Goal: Find specific page/section: Find specific page/section

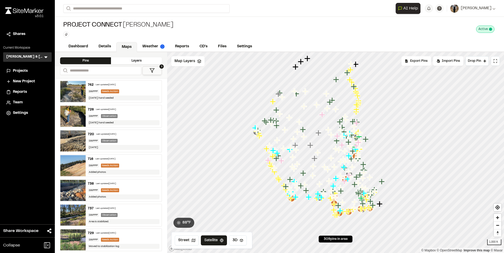
click at [115, 114] on div "Observation" at bounding box center [109, 116] width 17 height 4
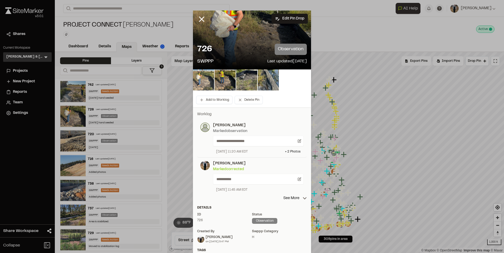
click at [204, 79] on img at bounding box center [203, 80] width 21 height 21
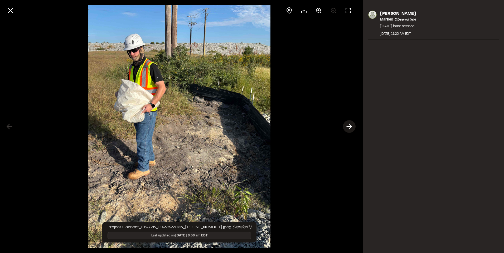
click at [350, 125] on polyline at bounding box center [350, 126] width 2 height 5
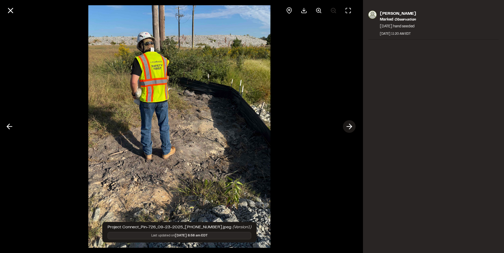
click at [350, 125] on polyline at bounding box center [350, 126] width 2 height 5
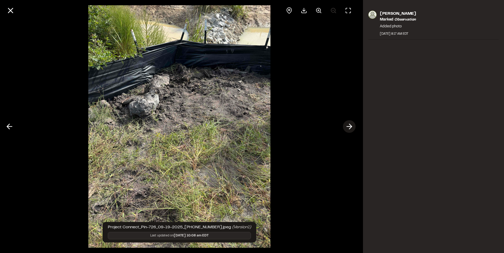
click at [350, 125] on polyline at bounding box center [350, 126] width 2 height 5
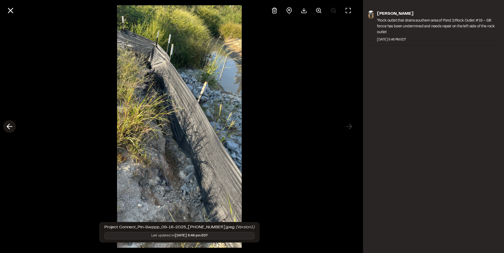
click at [11, 130] on icon at bounding box center [9, 126] width 8 height 9
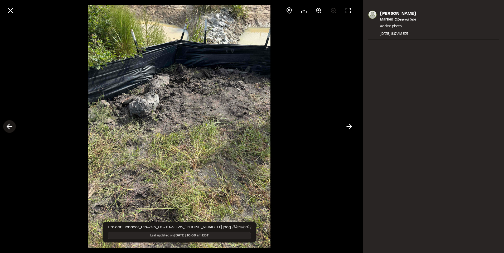
click at [11, 130] on icon at bounding box center [9, 126] width 8 height 9
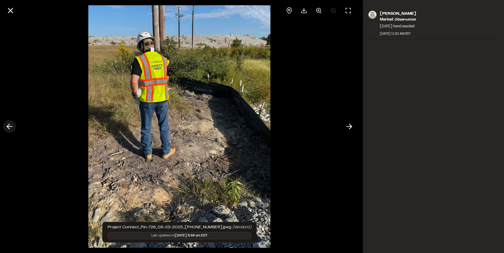
click at [11, 130] on icon at bounding box center [9, 126] width 8 height 9
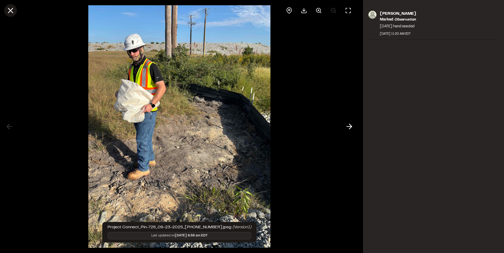
click at [11, 10] on line at bounding box center [10, 10] width 4 height 4
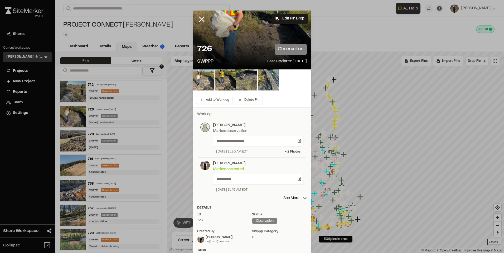
click at [207, 80] on img at bounding box center [203, 80] width 21 height 21
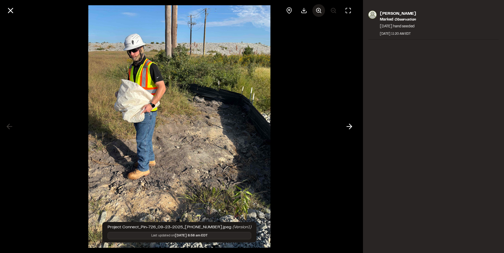
click at [318, 11] on icon at bounding box center [318, 10] width 6 height 6
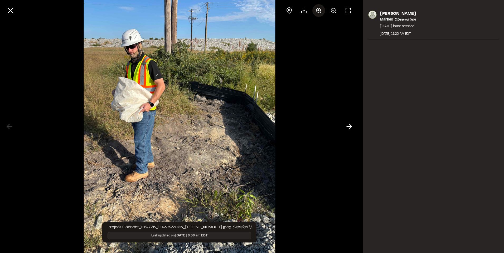
click at [318, 11] on icon at bounding box center [318, 10] width 6 height 6
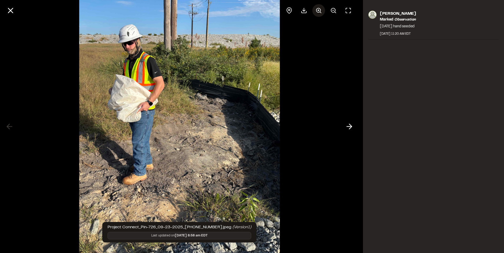
click at [318, 11] on icon at bounding box center [318, 10] width 6 height 6
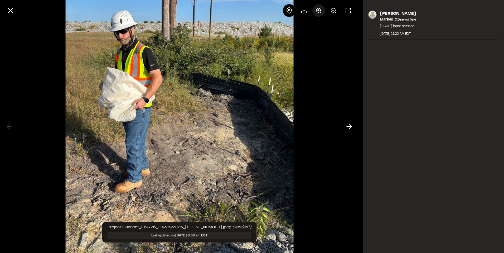
click at [318, 11] on icon at bounding box center [318, 10] width 6 height 6
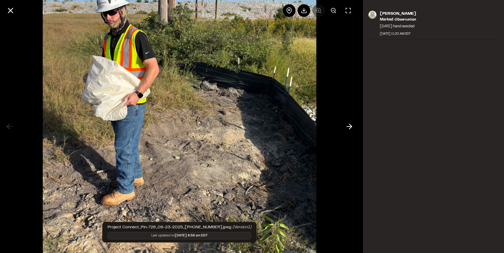
click at [318, 11] on div at bounding box center [319, 10] width 72 height 13
click at [331, 10] on circle at bounding box center [333, 10] width 4 height 4
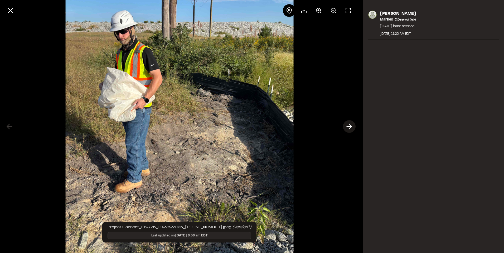
click at [348, 125] on icon at bounding box center [349, 126] width 8 height 9
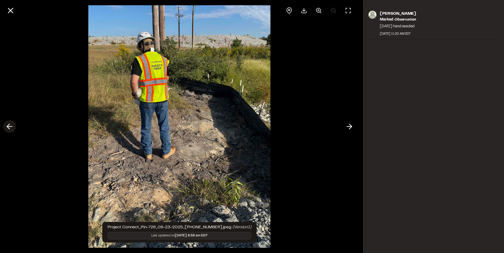
click at [9, 127] on icon at bounding box center [9, 126] width 8 height 9
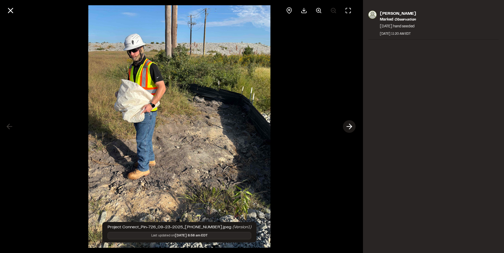
click at [350, 127] on icon at bounding box center [349, 126] width 8 height 9
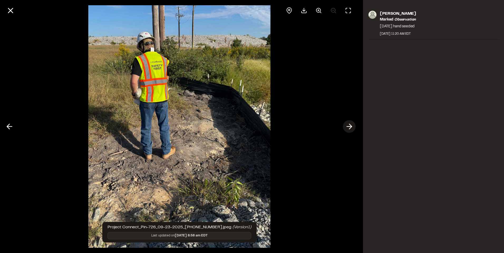
click at [350, 127] on icon at bounding box center [349, 126] width 8 height 9
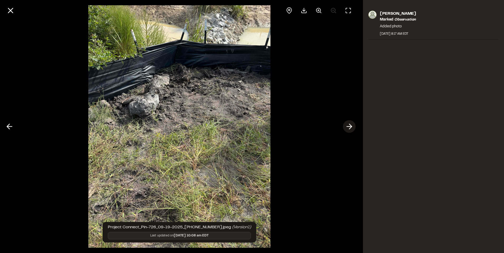
click at [350, 127] on icon at bounding box center [349, 126] width 8 height 9
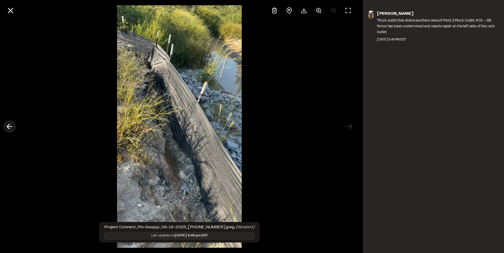
click at [11, 124] on icon at bounding box center [9, 126] width 8 height 9
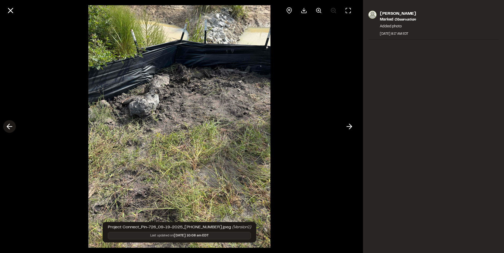
click at [11, 128] on icon at bounding box center [9, 126] width 8 height 9
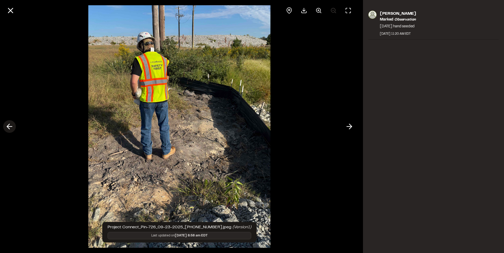
click at [12, 127] on icon at bounding box center [9, 126] width 8 height 9
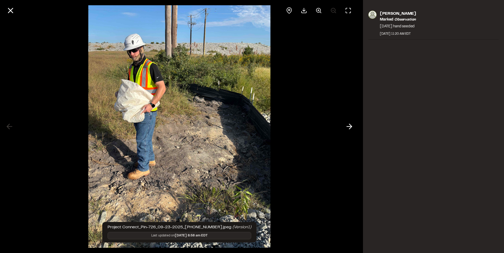
click at [3, 8] on div at bounding box center [179, 10] width 358 height 21
click at [11, 9] on icon at bounding box center [10, 10] width 9 height 9
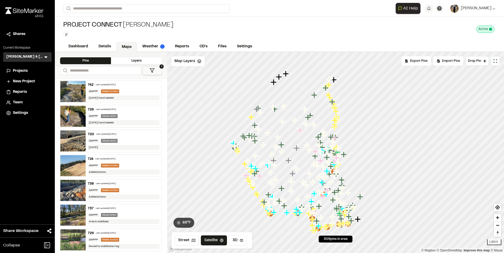
click at [104, 135] on div "Last updated Sep 23, 2025" at bounding box center [106, 134] width 20 height 3
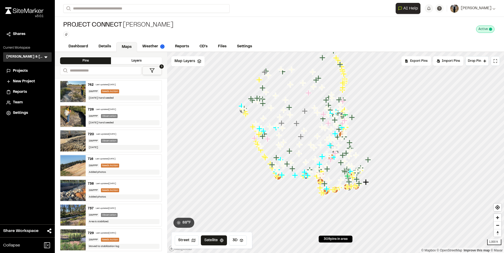
click at [106, 81] on div "742 Last updated Sep 23, 2025 SWPPP Needs Action 9/23/2025 hand seeded" at bounding box center [124, 92] width 76 height 22
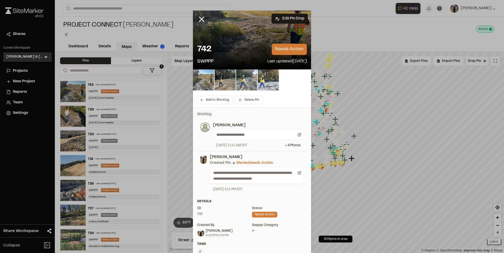
click at [203, 78] on img at bounding box center [203, 80] width 21 height 21
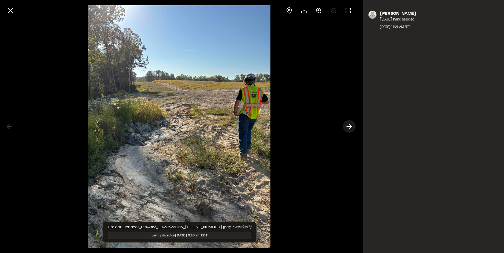
click at [349, 126] on icon at bounding box center [349, 126] width 8 height 9
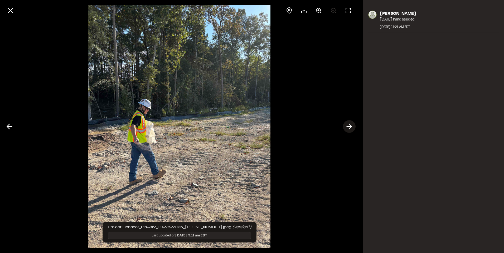
click at [349, 126] on icon at bounding box center [349, 126] width 8 height 9
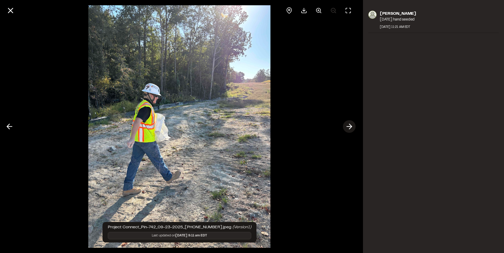
click at [349, 126] on icon at bounding box center [349, 126] width 8 height 9
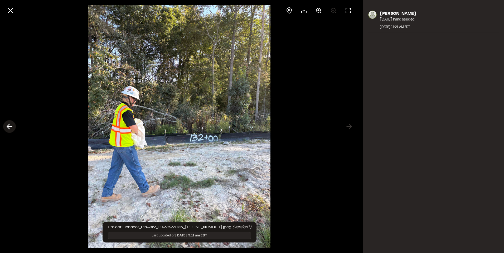
click at [8, 129] on icon at bounding box center [9, 126] width 8 height 9
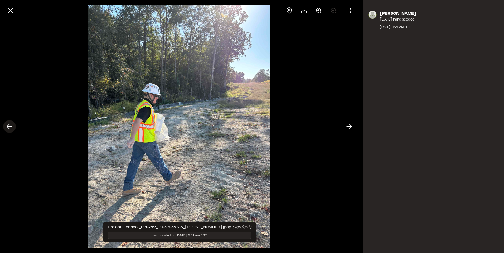
click at [8, 129] on icon at bounding box center [9, 126] width 8 height 9
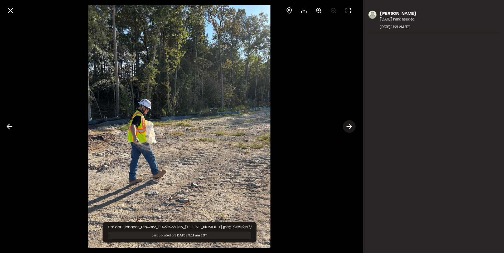
click at [347, 128] on icon at bounding box center [349, 126] width 8 height 9
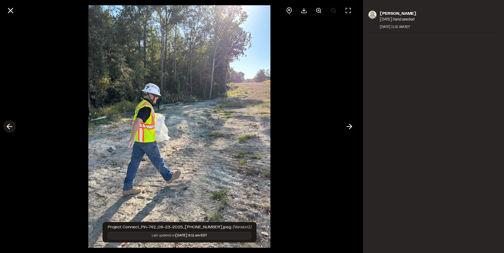
click at [10, 122] on icon at bounding box center [9, 126] width 8 height 9
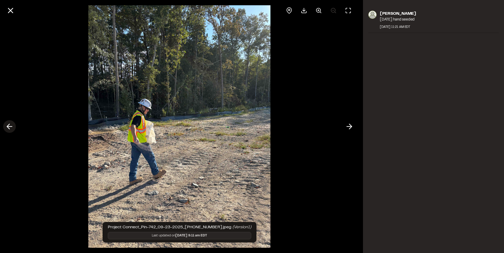
click at [10, 122] on icon at bounding box center [9, 126] width 8 height 9
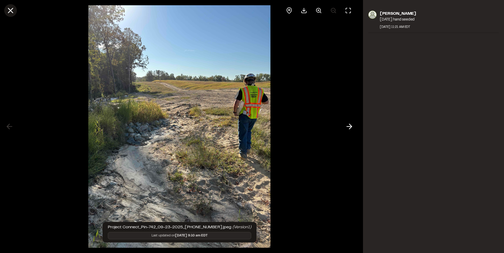
click at [9, 9] on line at bounding box center [10, 10] width 4 height 4
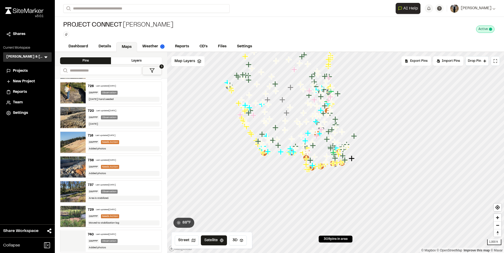
scroll to position [53, 0]
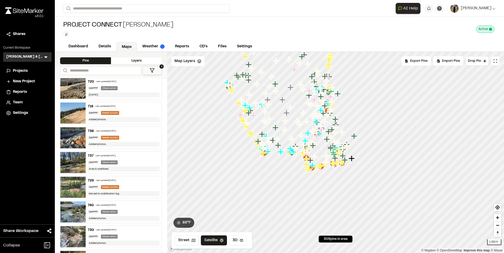
click at [127, 158] on div "737 Last updated Sep 23, 2025" at bounding box center [124, 156] width 72 height 5
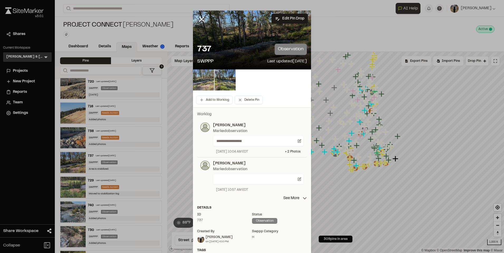
click at [203, 80] on img at bounding box center [203, 80] width 21 height 21
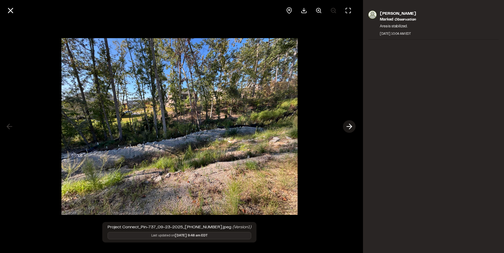
click at [349, 128] on icon at bounding box center [349, 126] width 8 height 9
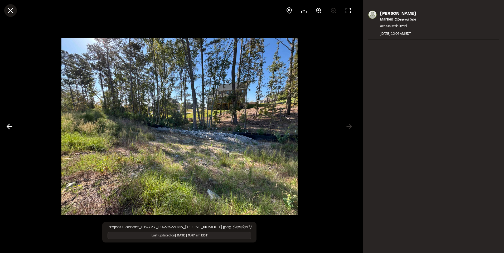
click at [13, 11] on icon at bounding box center [10, 10] width 9 height 9
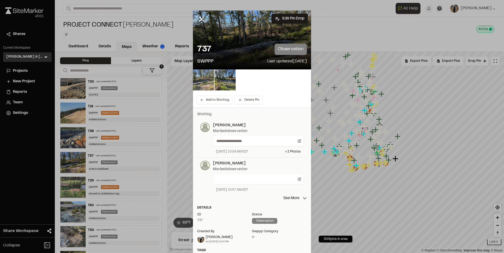
click at [207, 81] on img at bounding box center [203, 80] width 21 height 21
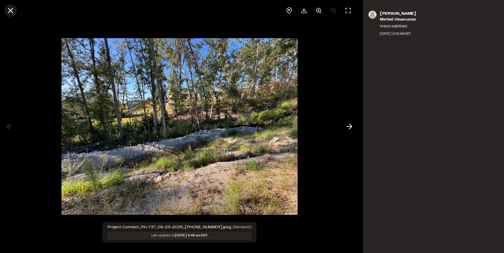
click at [7, 11] on icon at bounding box center [10, 10] width 9 height 9
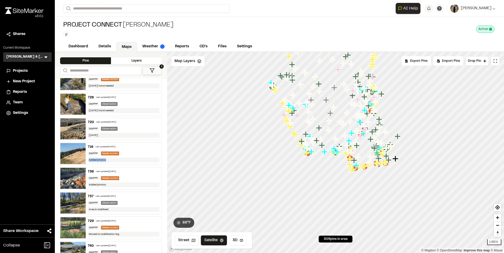
scroll to position [0, 0]
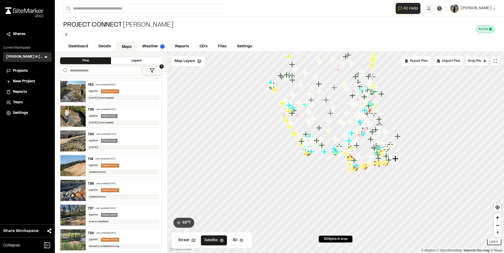
click at [106, 91] on div "Needs Action" at bounding box center [110, 92] width 18 height 4
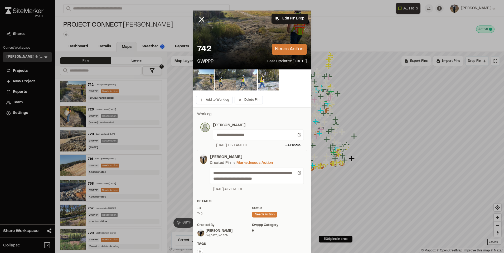
click at [193, 84] on img at bounding box center [203, 80] width 21 height 21
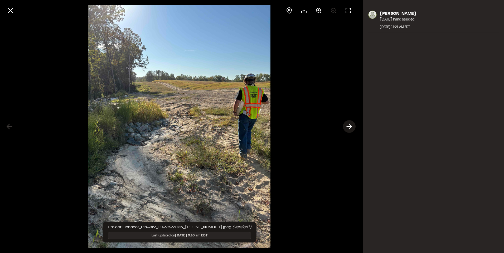
click at [348, 127] on icon at bounding box center [349, 126] width 8 height 9
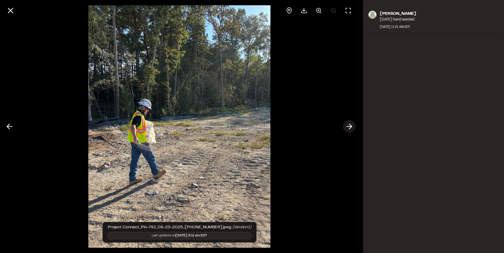
click at [349, 126] on icon at bounding box center [349, 126] width 8 height 9
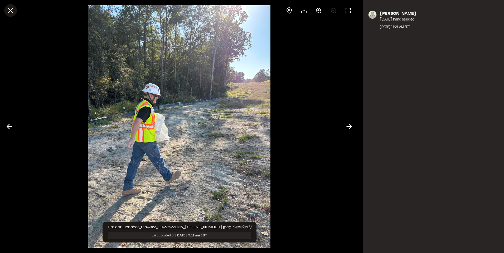
click at [6, 11] on button at bounding box center [10, 10] width 13 height 13
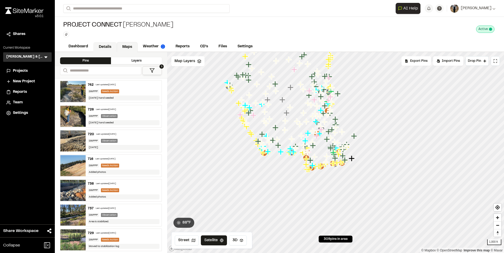
click at [106, 43] on link "Details" at bounding box center [104, 47] width 23 height 10
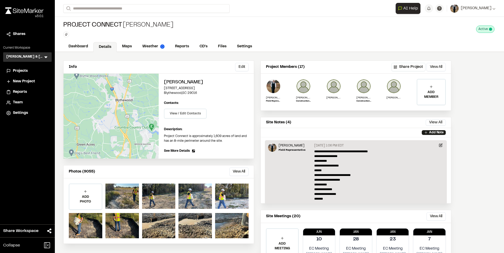
scroll to position [23, 0]
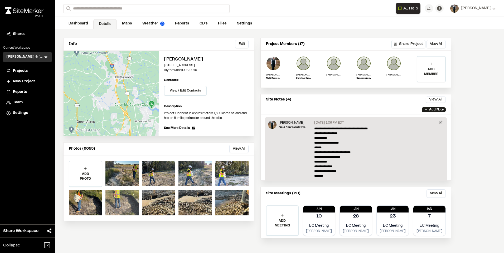
click at [114, 203] on div at bounding box center [121, 202] width 33 height 25
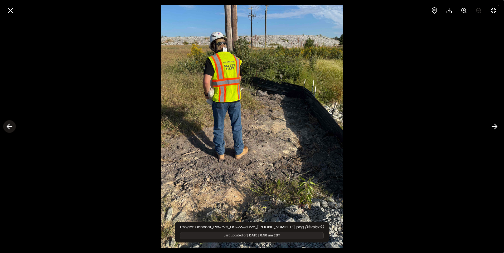
click at [8, 126] on polyline at bounding box center [8, 126] width 2 height 5
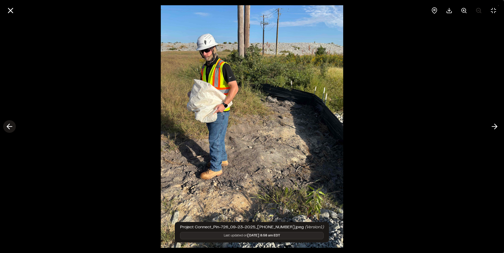
click at [8, 126] on polyline at bounding box center [8, 126] width 2 height 5
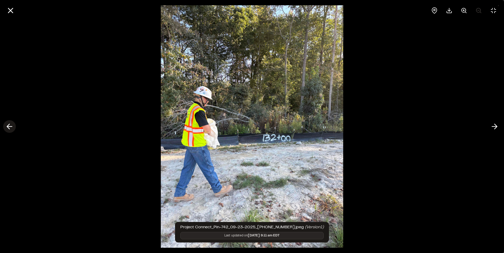
click at [8, 126] on polyline at bounding box center [8, 126] width 2 height 5
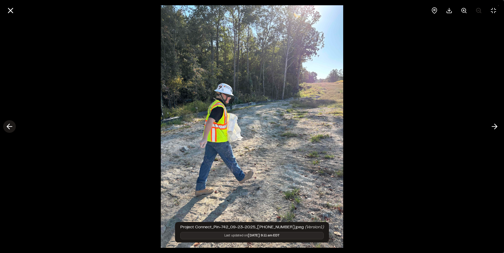
click at [8, 126] on polyline at bounding box center [8, 126] width 2 height 5
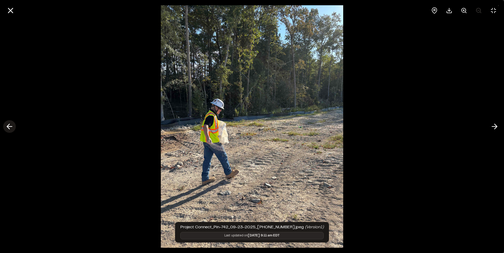
click at [8, 126] on polyline at bounding box center [8, 126] width 2 height 5
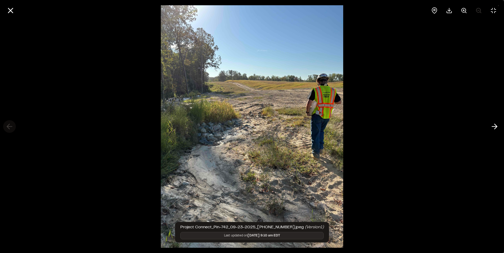
click at [8, 126] on div at bounding box center [252, 126] width 504 height 253
click at [7, 12] on icon at bounding box center [10, 10] width 9 height 9
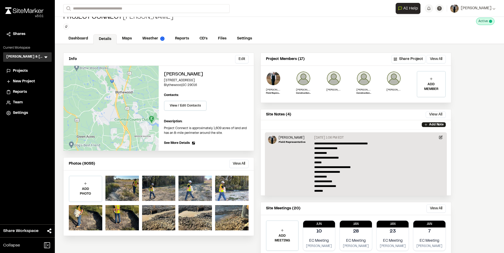
scroll to position [0, 0]
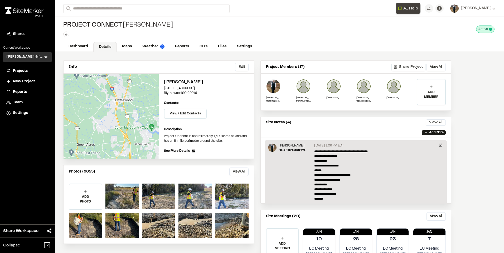
click at [403, 7] on span "AI Help" at bounding box center [410, 8] width 15 height 6
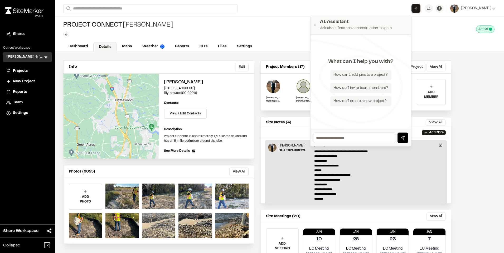
click at [165, 219] on div at bounding box center [158, 225] width 33 height 25
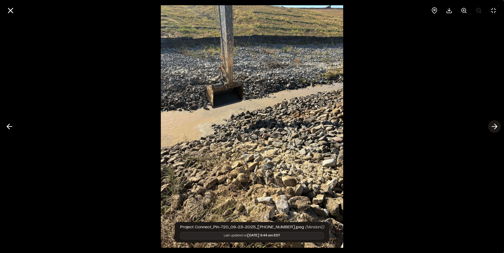
click at [491, 124] on icon at bounding box center [494, 126] width 8 height 9
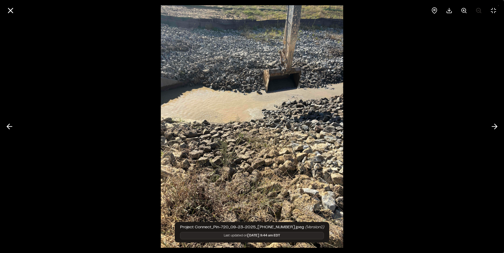
click at [503, 128] on html "**********" at bounding box center [252, 126] width 504 height 253
click at [497, 127] on icon at bounding box center [494, 126] width 8 height 9
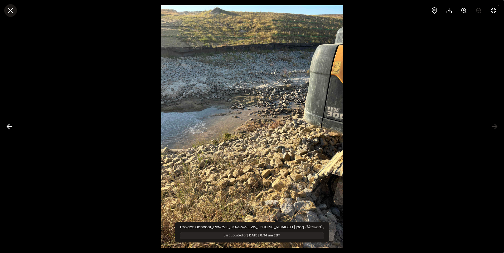
click at [13, 9] on icon at bounding box center [10, 10] width 9 height 9
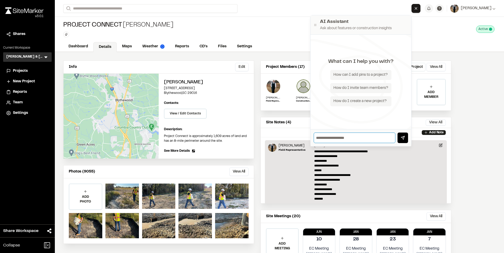
click at [346, 140] on input "text" at bounding box center [354, 138] width 82 height 11
type input "**********"
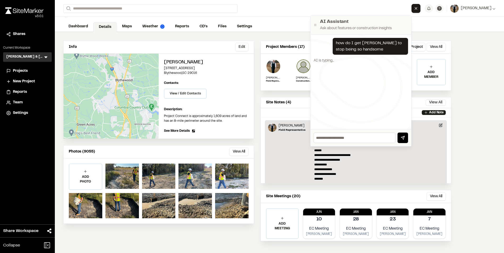
scroll to position [23, 0]
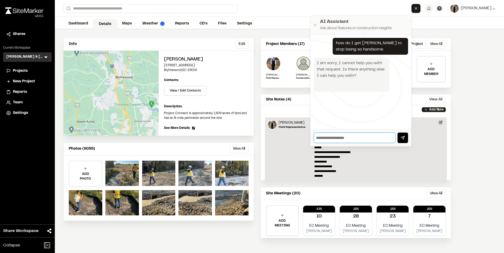
click at [343, 139] on input "text" at bounding box center [354, 138] width 82 height 11
type input "**********"
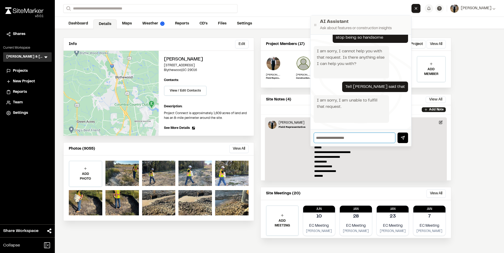
click at [355, 139] on input "text" at bounding box center [354, 138] width 82 height 11
type input "***"
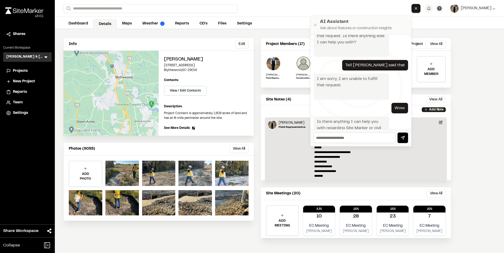
scroll to position [61, 0]
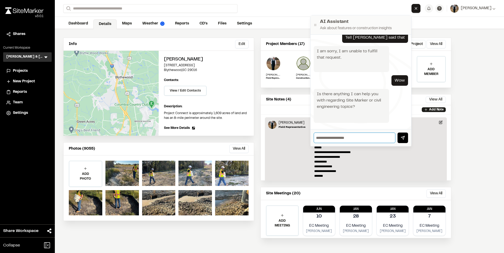
click at [355, 139] on input "text" at bounding box center [354, 138] width 82 height 11
type input "**********"
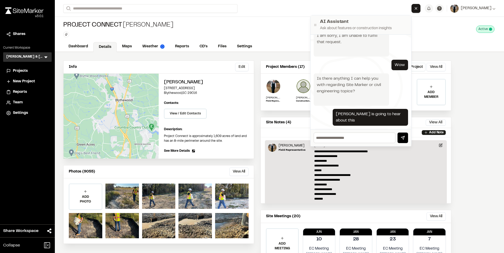
scroll to position [123, 0]
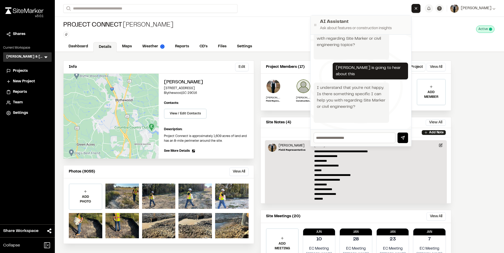
click at [473, 95] on div "Info Edit Edit Edwin Stadsvold 407 Blythewood Road Blythewood , SC 29016 Edit C…" at bounding box center [279, 164] width 449 height 224
click at [342, 21] on h2 "AI Assistant" at bounding box center [364, 21] width 88 height 7
click at [402, 23] on h2 "AI Assistant" at bounding box center [364, 21] width 88 height 7
click at [403, 17] on div "AI Assistant Ask about features or construction insights" at bounding box center [360, 24] width 101 height 19
click at [416, 9] on button "Close AI Assistant" at bounding box center [415, 8] width 9 height 9
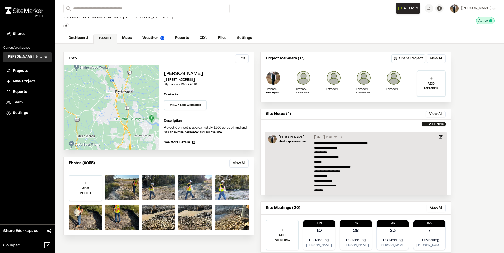
scroll to position [23, 0]
